Goal: Information Seeking & Learning: Find specific fact

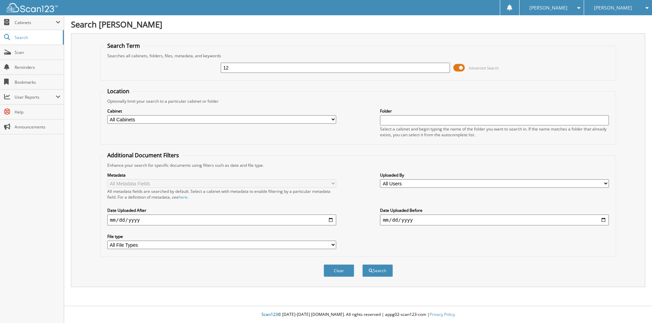
type input "1"
type input "126853"
click at [362, 265] on button "Search" at bounding box center [377, 271] width 31 height 13
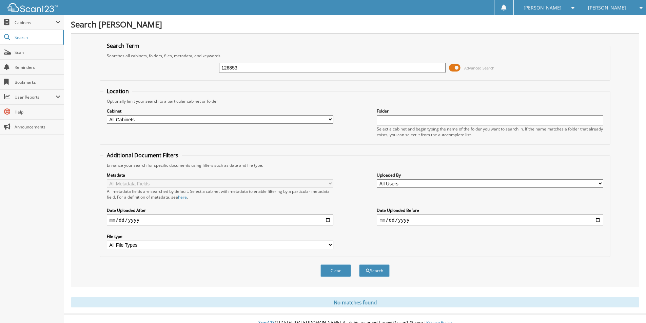
click at [229, 67] on input "126853" at bounding box center [332, 68] width 227 height 10
click at [297, 19] on h1 "Search [PERSON_NAME]" at bounding box center [355, 24] width 569 height 11
click at [387, 270] on button "Search" at bounding box center [374, 271] width 31 height 13
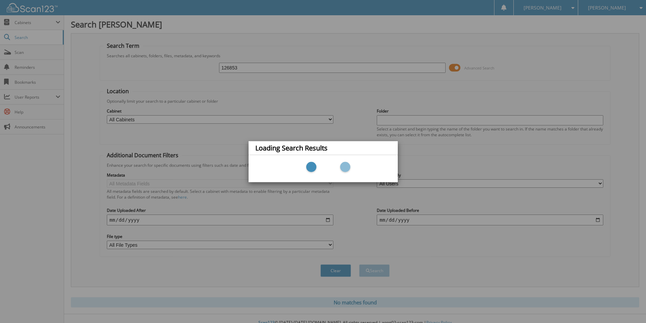
click at [386, 269] on div "Loading Search Results" at bounding box center [323, 161] width 646 height 323
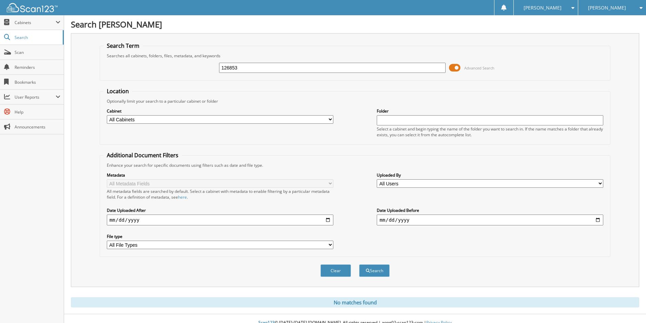
drag, startPoint x: 286, startPoint y: 65, endPoint x: 148, endPoint y: 62, distance: 137.5
click at [155, 60] on div "126853 Advanced Search" at bounding box center [355, 68] width 504 height 18
click at [292, 241] on div "File type All File Types PDF" at bounding box center [220, 241] width 227 height 17
click at [291, 247] on select "All File Types PDF" at bounding box center [220, 245] width 227 height 8
select select "pdf"
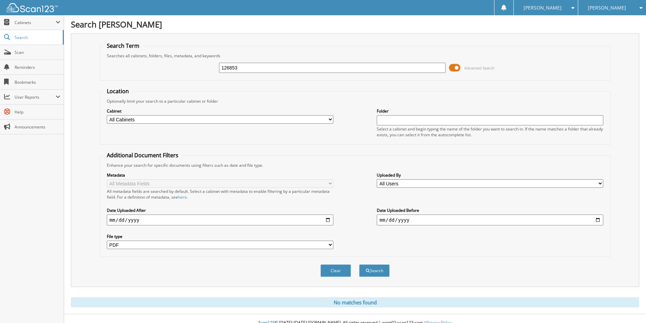
click at [107, 241] on select "All File Types PDF" at bounding box center [220, 245] width 227 height 8
click at [366, 273] on span "submit" at bounding box center [368, 271] width 4 height 4
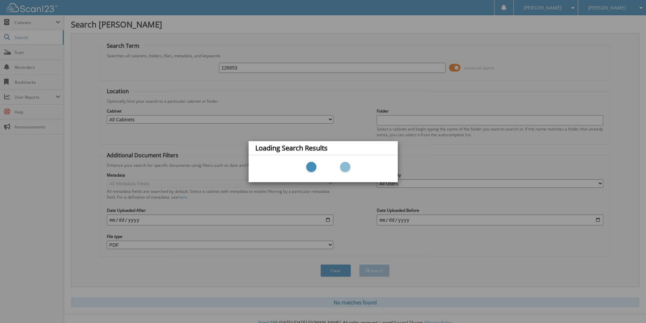
click at [365, 272] on div "Loading Search Results" at bounding box center [323, 161] width 646 height 323
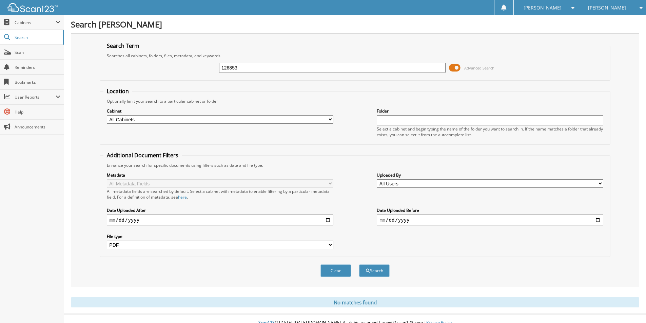
select select "pdf"
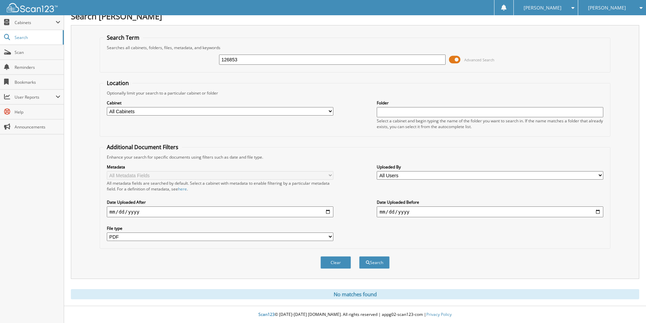
drag, startPoint x: 255, startPoint y: 61, endPoint x: 208, endPoint y: 55, distance: 46.9
click at [208, 55] on div "126853 Advanced Search" at bounding box center [355, 60] width 504 height 18
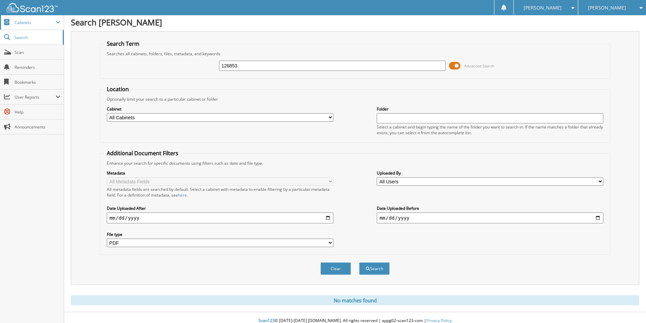
scroll to position [0, 0]
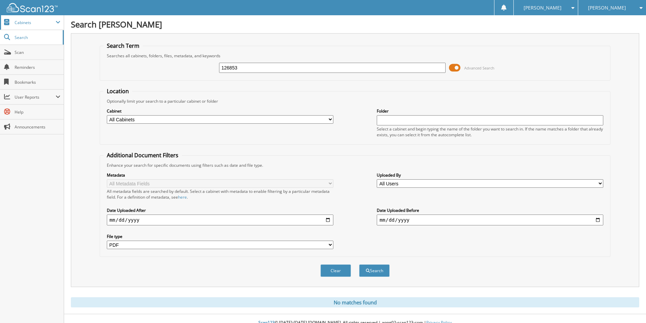
click at [36, 21] on span "Cabinets" at bounding box center [35, 23] width 41 height 6
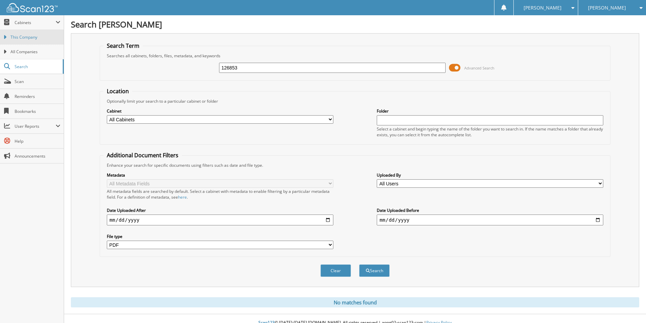
click at [31, 34] on link "This Company" at bounding box center [32, 37] width 64 height 15
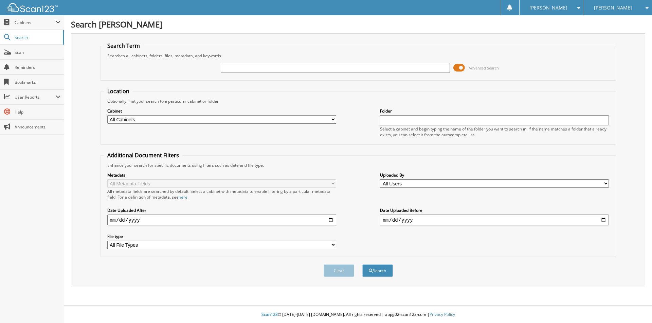
click at [229, 69] on input "text" at bounding box center [335, 68] width 229 height 10
type input "126853"
click at [379, 270] on button "Search" at bounding box center [377, 271] width 31 height 13
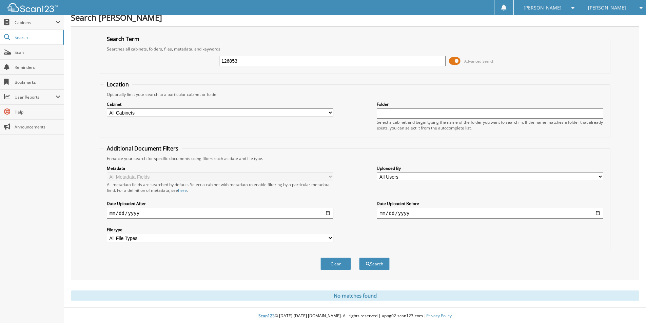
scroll to position [8, 0]
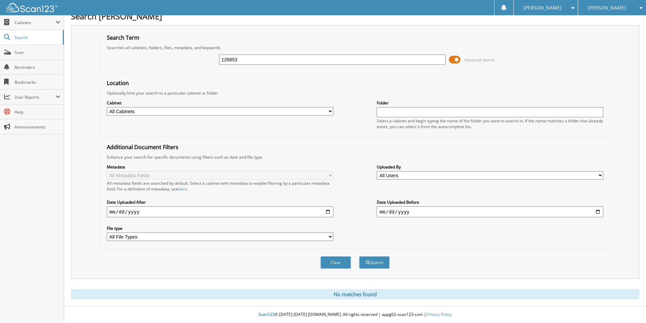
click at [153, 209] on input "date" at bounding box center [220, 212] width 227 height 11
click at [324, 212] on input "date" at bounding box center [220, 212] width 227 height 11
click at [327, 211] on input "date" at bounding box center [220, 212] width 227 height 11
click at [279, 168] on label "Metadata" at bounding box center [220, 167] width 227 height 6
click at [416, 173] on select "All Users Amber Hays Ashley Walters Austin Sims Brad Soto Brandon Andrews Chris…" at bounding box center [490, 175] width 227 height 8
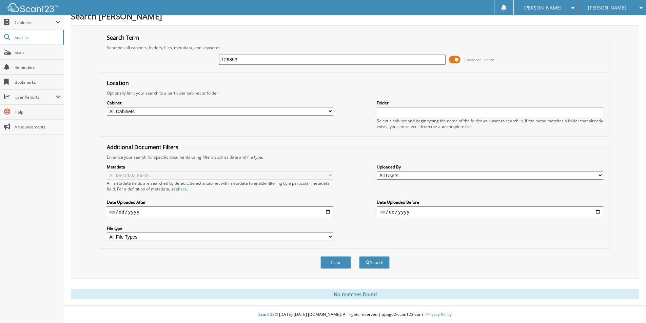
click at [215, 139] on div "Location Optionally limit your search to a particular cabinet or folder Cabinet…" at bounding box center [355, 164] width 511 height 170
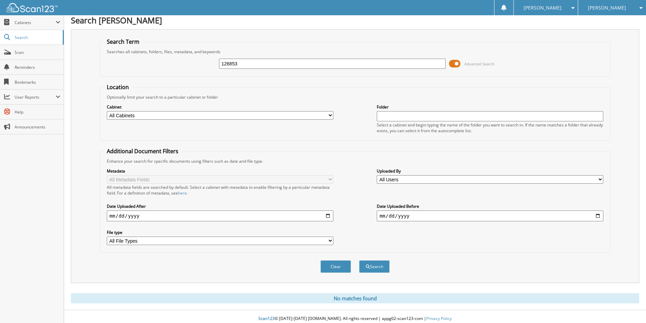
scroll to position [0, 0]
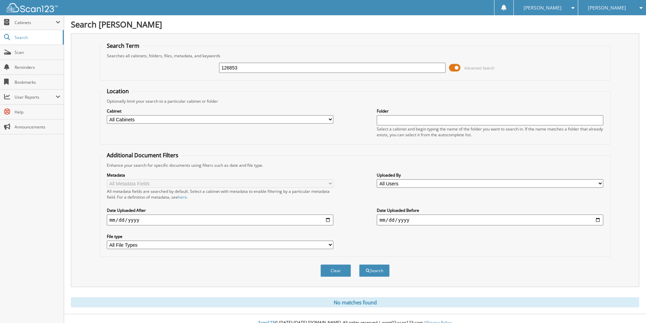
click at [255, 65] on input "126853" at bounding box center [332, 68] width 227 height 10
type input "127832"
click at [359, 265] on button "Search" at bounding box center [374, 271] width 31 height 13
click at [375, 270] on button "Search" at bounding box center [374, 271] width 31 height 13
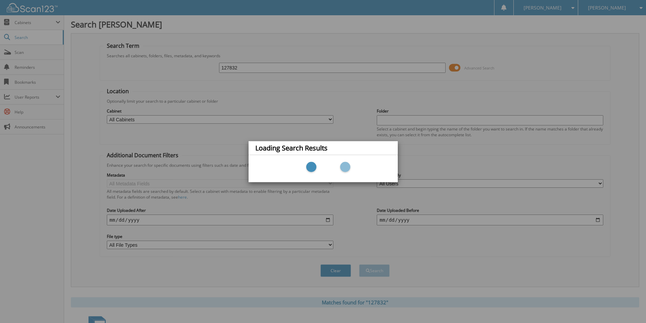
click at [376, 269] on div "Loading Search Results" at bounding box center [323, 161] width 646 height 323
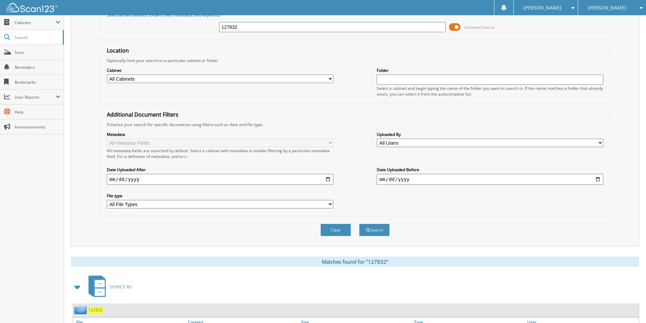
scroll to position [82, 0]
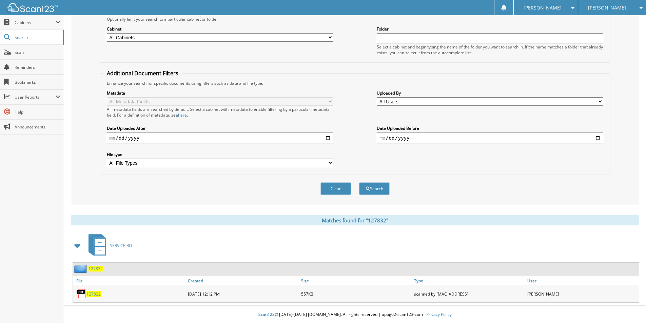
click at [93, 295] on span "127832" at bounding box center [94, 294] width 14 height 6
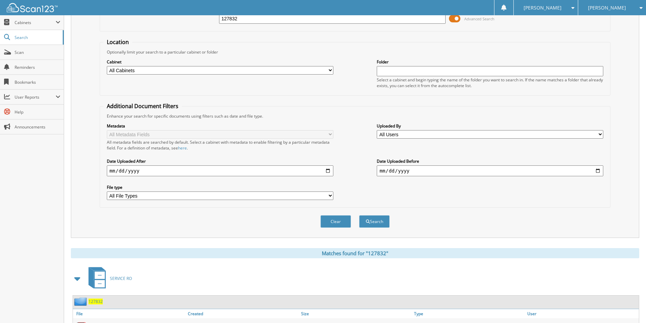
scroll to position [0, 0]
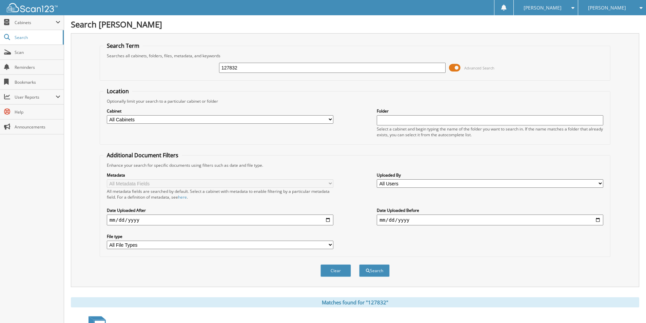
click at [229, 69] on input "127832" at bounding box center [332, 68] width 227 height 10
type input "126853"
click at [359, 265] on button "Search" at bounding box center [374, 271] width 31 height 13
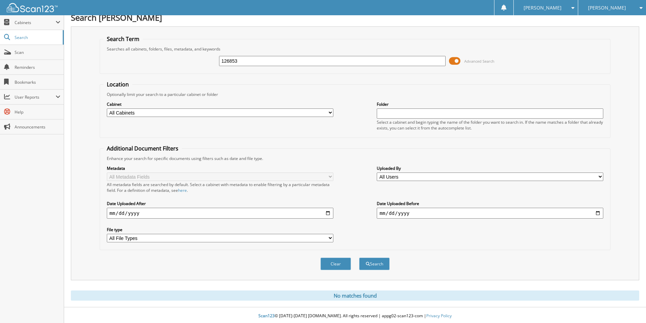
scroll to position [8, 0]
